Goal: Transaction & Acquisition: Purchase product/service

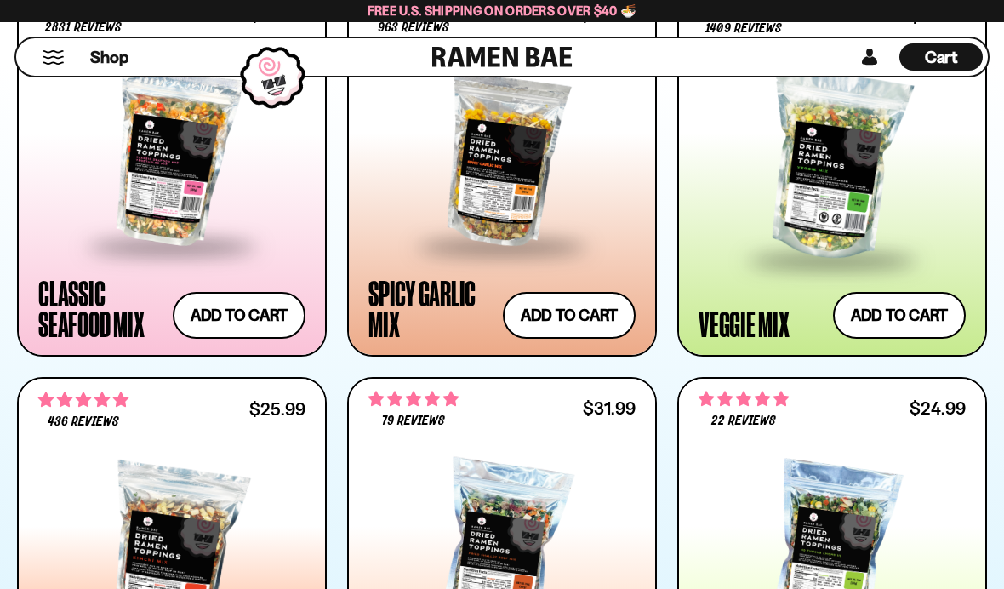
scroll to position [1069, 0]
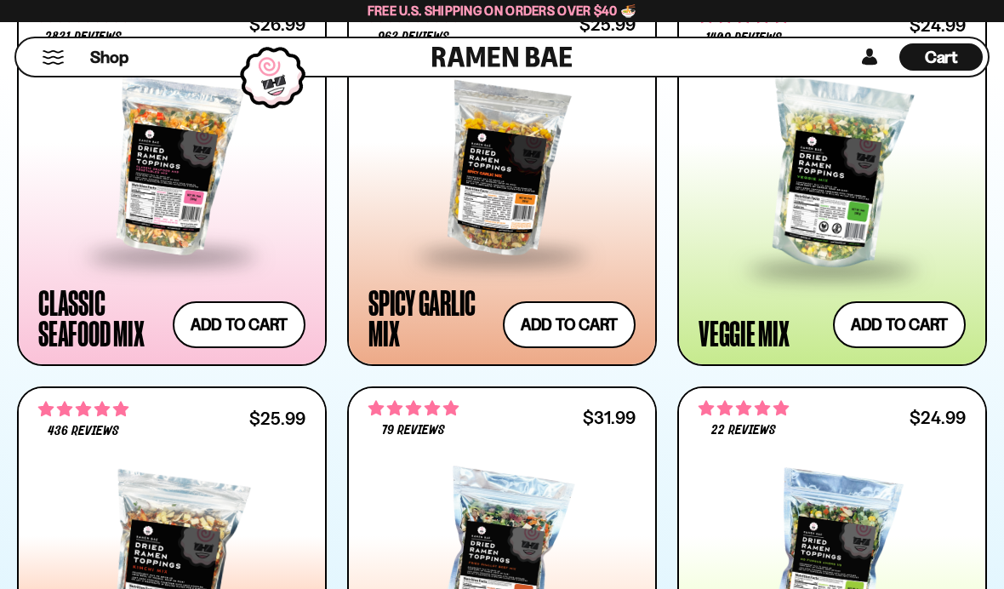
click at [764, 228] on div at bounding box center [831, 175] width 267 height 185
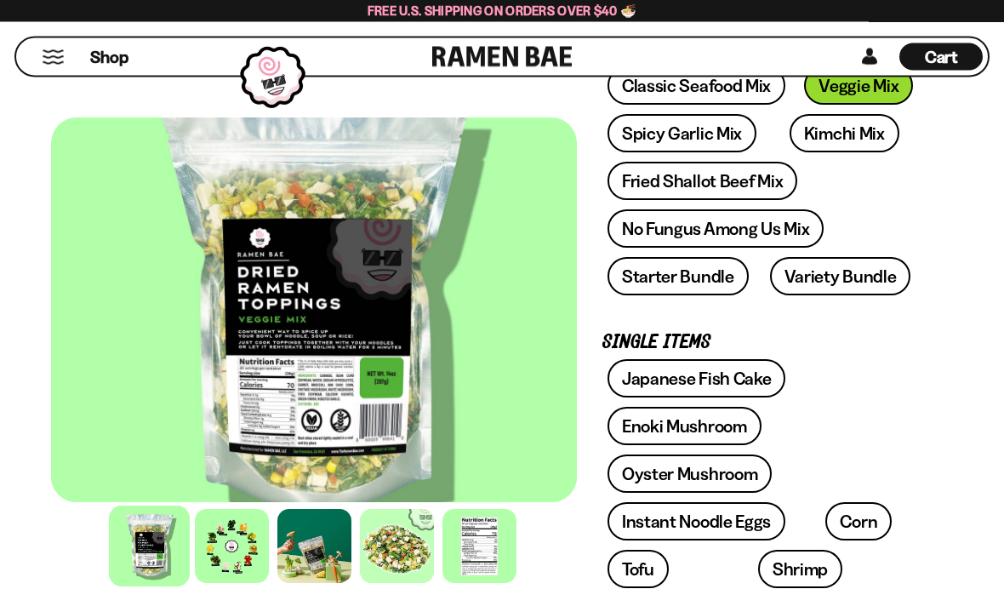
click at [251, 583] on div at bounding box center [232, 546] width 74 height 74
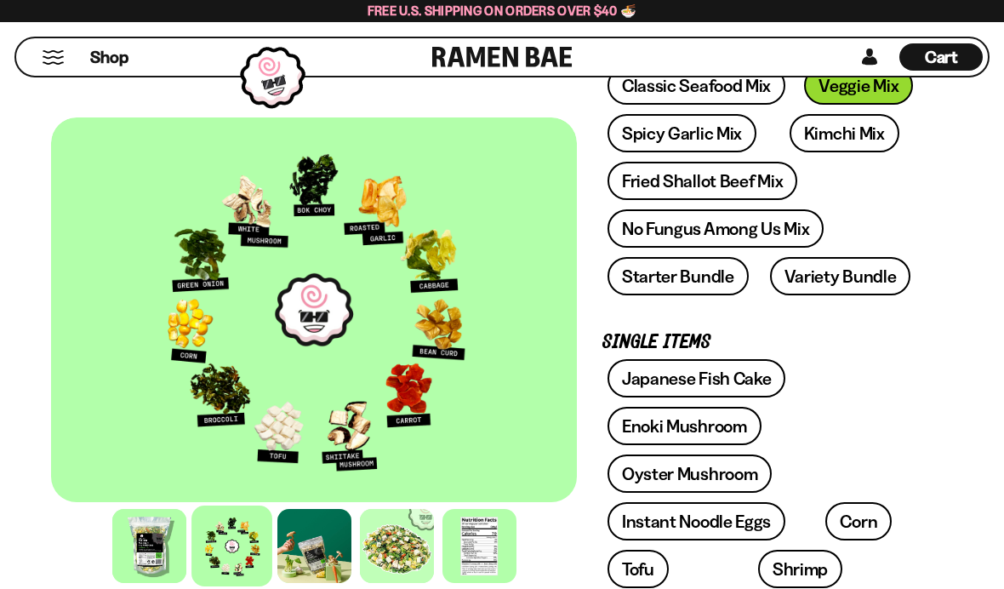
click at [401, 583] on div at bounding box center [397, 546] width 74 height 74
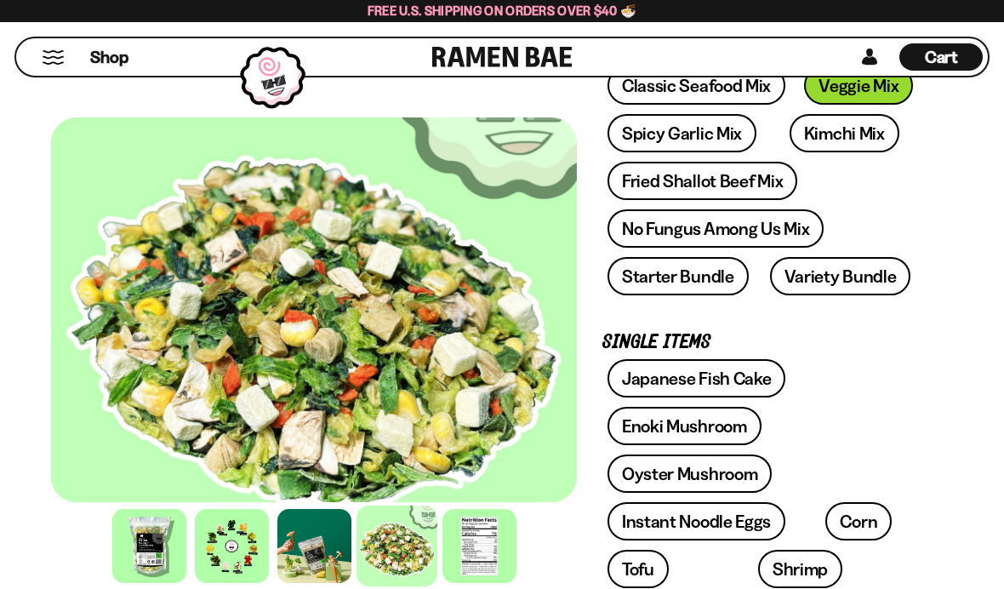
click at [663, 122] on link "Spicy Garlic Mix" at bounding box center [681, 133] width 149 height 38
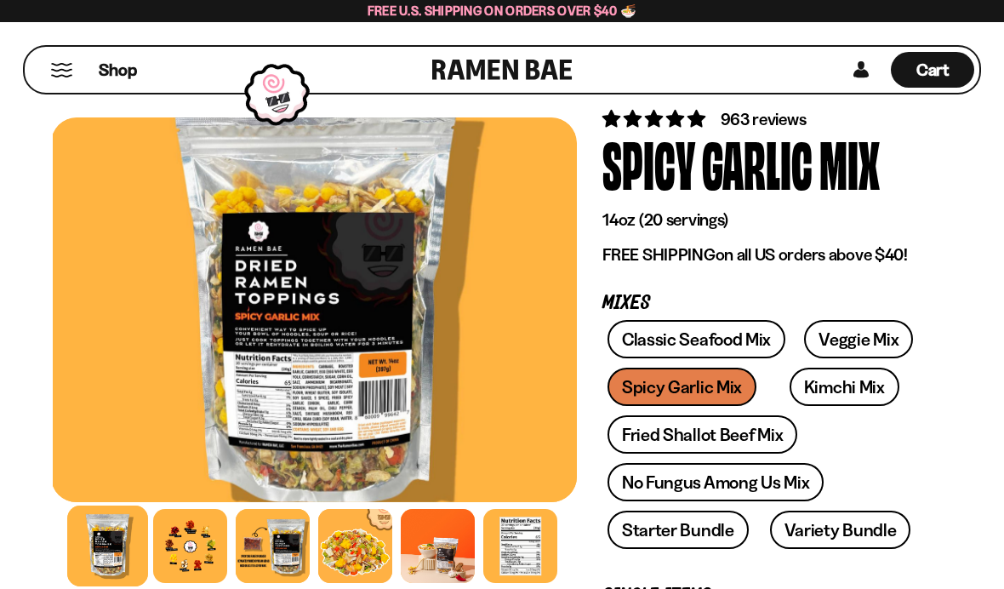
scroll to position [90, 0]
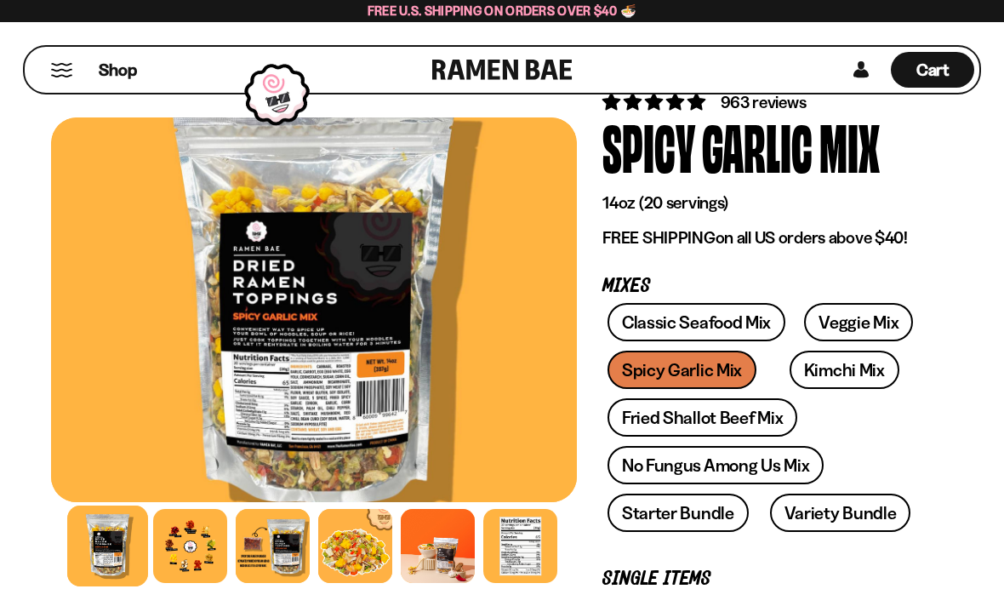
click at [199, 583] on div at bounding box center [190, 546] width 74 height 74
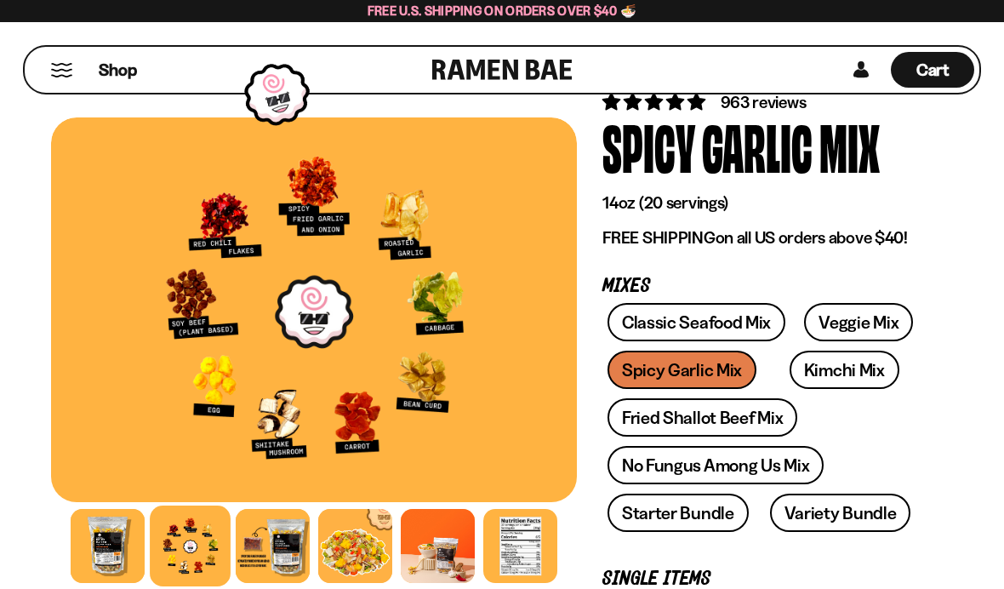
click at [649, 409] on link "Fried Shallot Beef Mix" at bounding box center [702, 417] width 190 height 38
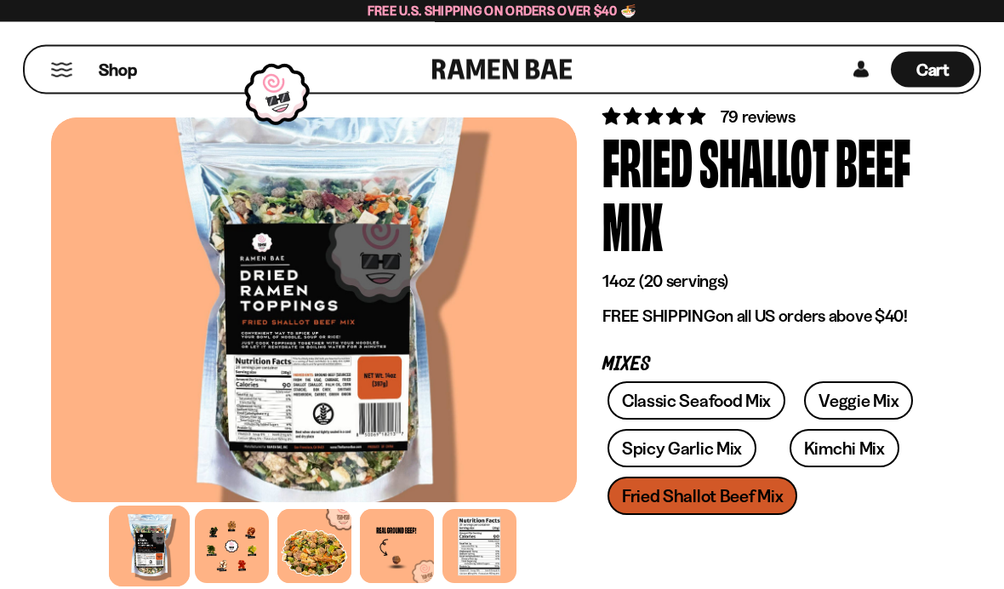
scroll to position [76, 0]
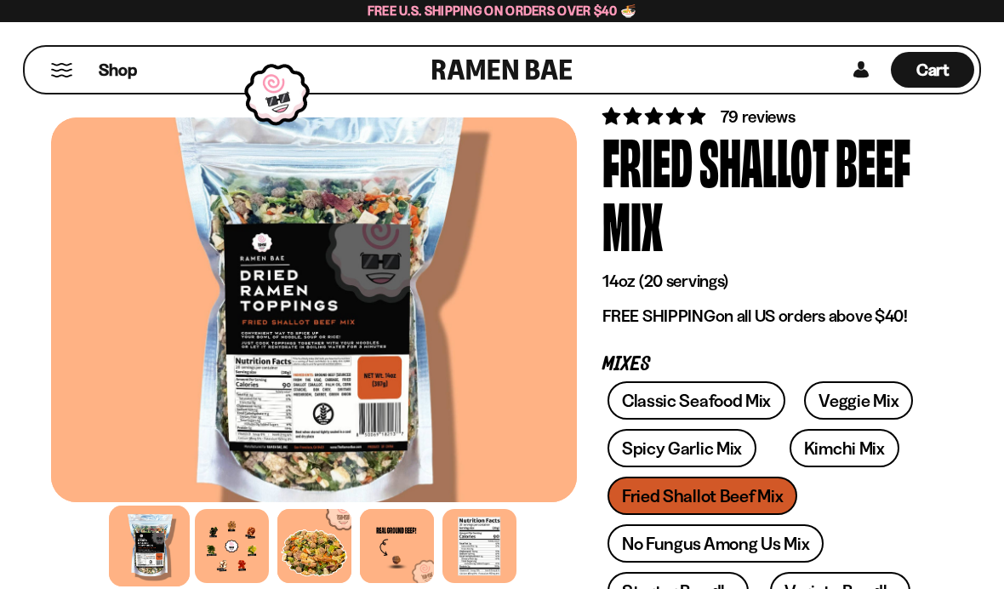
click at [231, 583] on div at bounding box center [232, 546] width 74 height 74
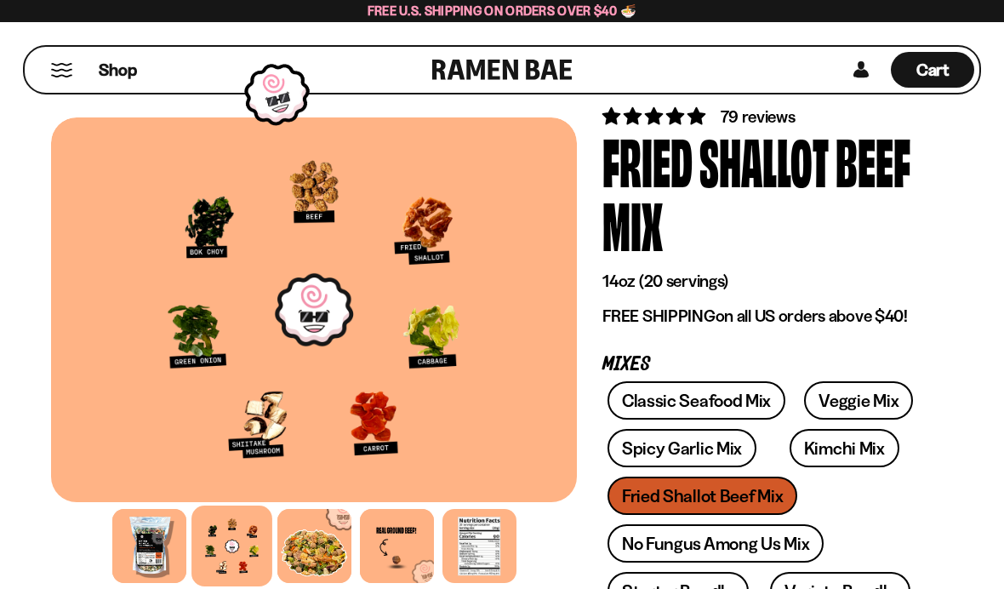
click at [654, 529] on link "No Fungus Among Us Mix" at bounding box center [715, 543] width 216 height 38
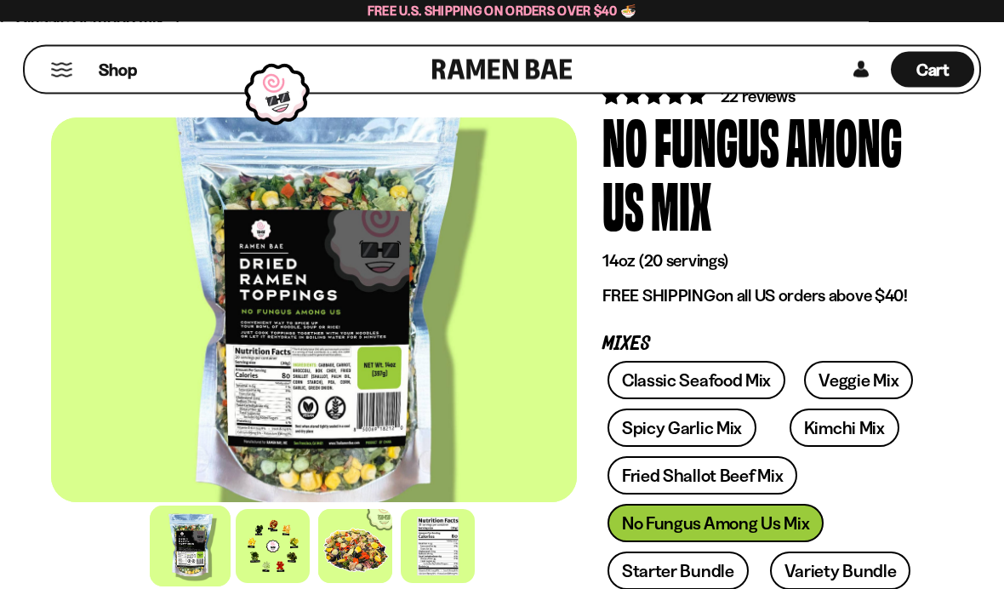
scroll to position [96, 0]
click at [271, 583] on div at bounding box center [273, 546] width 74 height 74
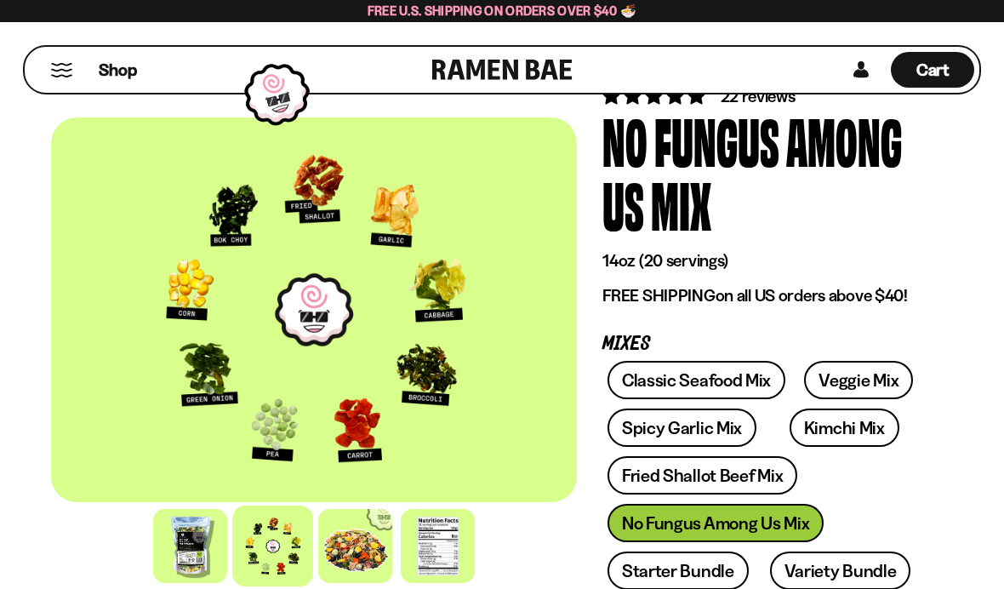
click at [663, 574] on link "Starter Bundle" at bounding box center [677, 570] width 141 height 38
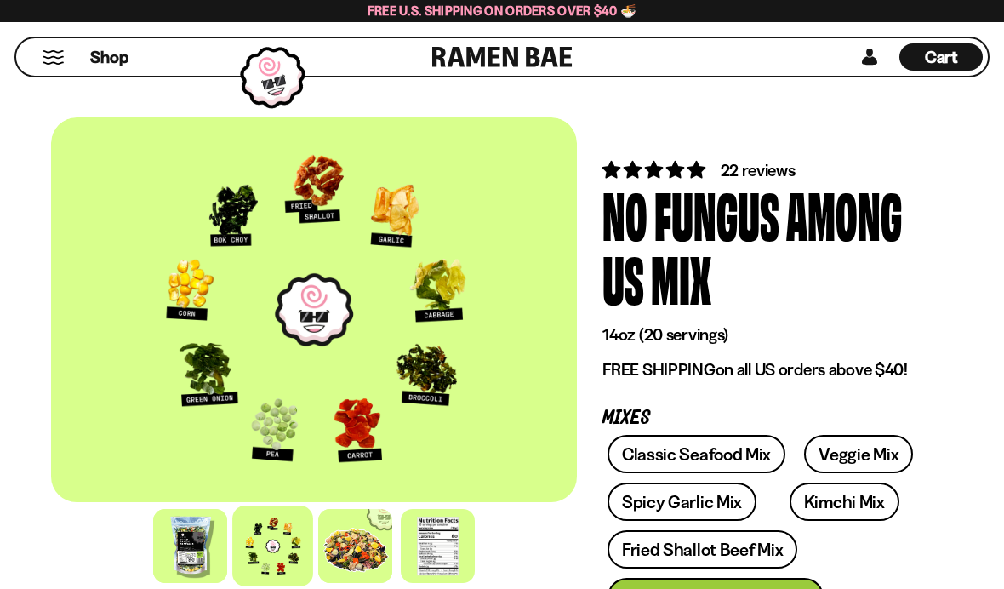
scroll to position [166, 0]
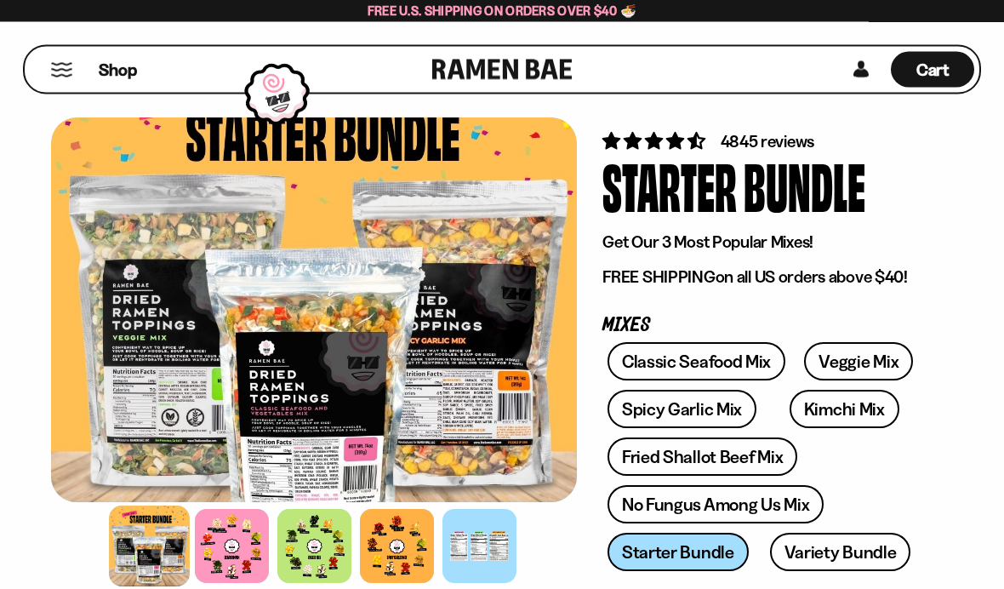
scroll to position [33, 0]
